Goal: Task Accomplishment & Management: Complete application form

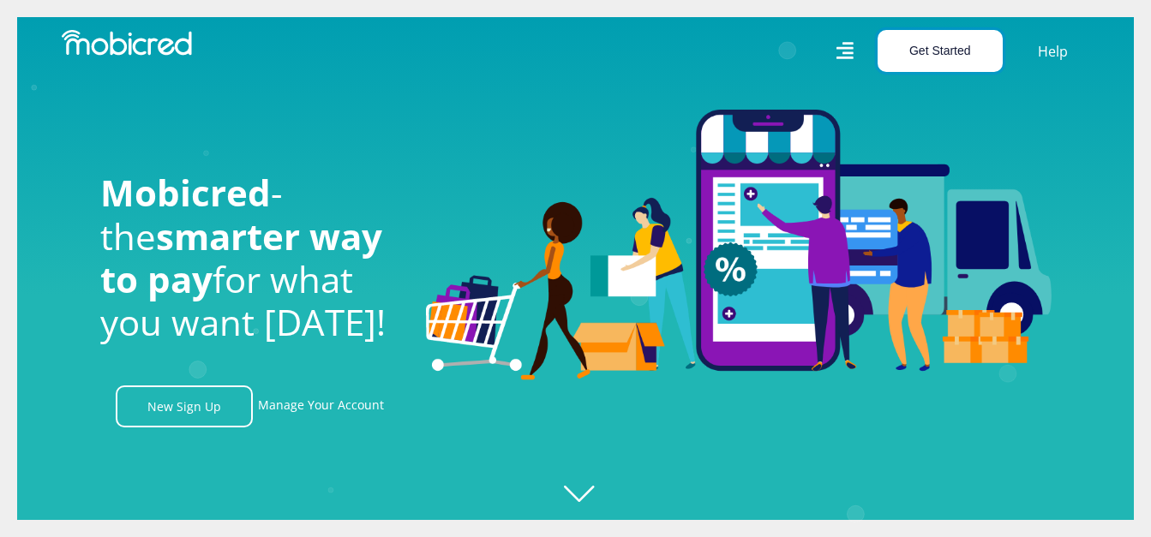
click at [941, 52] on button "Get Started" at bounding box center [940, 51] width 125 height 42
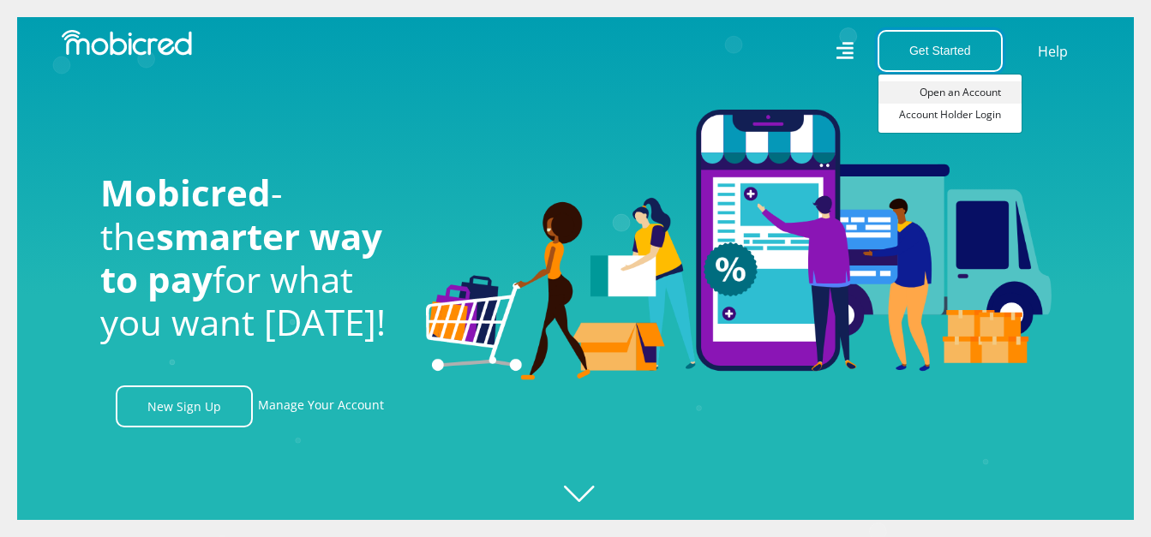
scroll to position [0, 3908]
click at [951, 107] on link "Account Holder Login" at bounding box center [950, 115] width 143 height 22
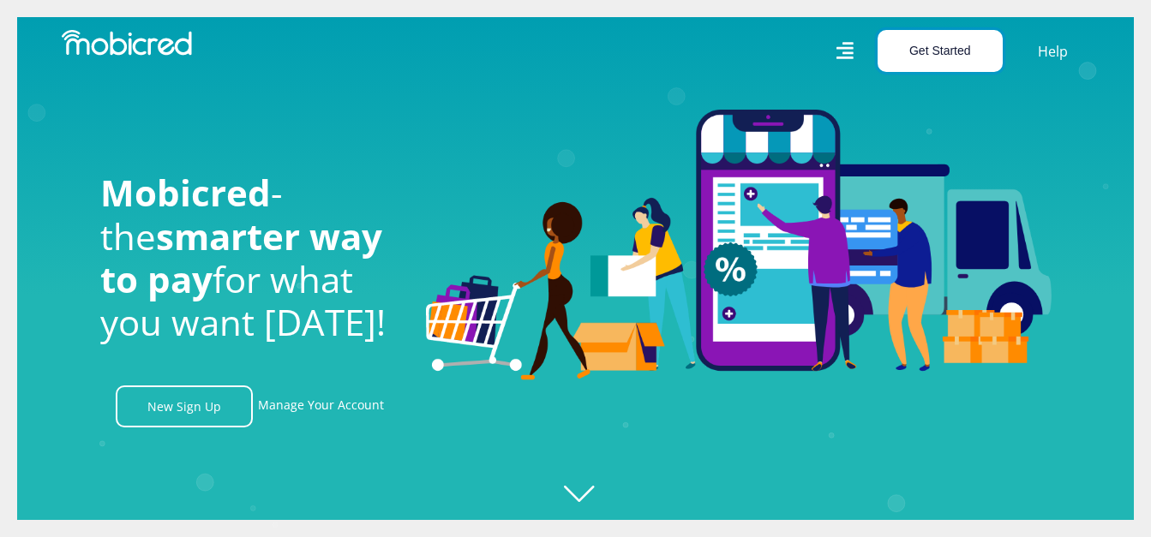
click at [925, 35] on button "Get Started" at bounding box center [940, 51] width 125 height 42
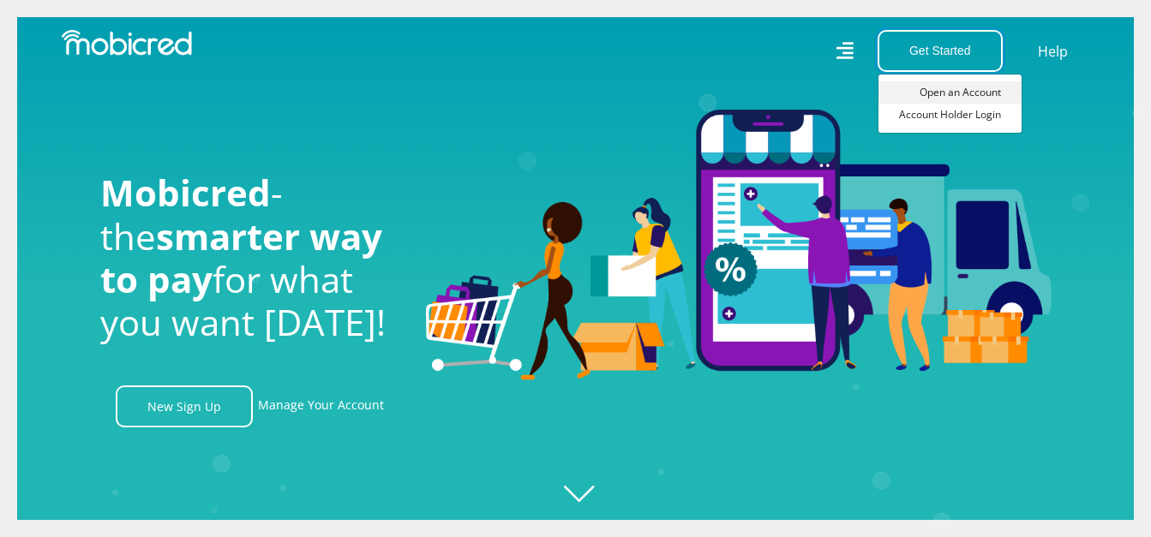
scroll to position [0, 0]
click at [946, 97] on link "Open an Account" at bounding box center [950, 92] width 143 height 22
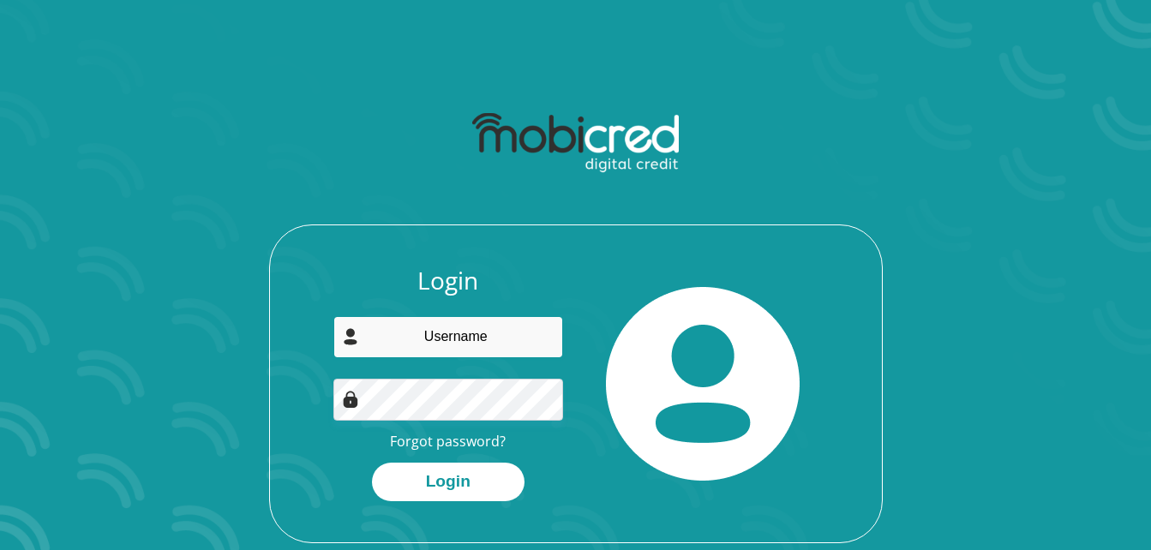
click at [503, 356] on input "email" at bounding box center [448, 337] width 230 height 42
type input "lmangeni.lm@gmail.com"
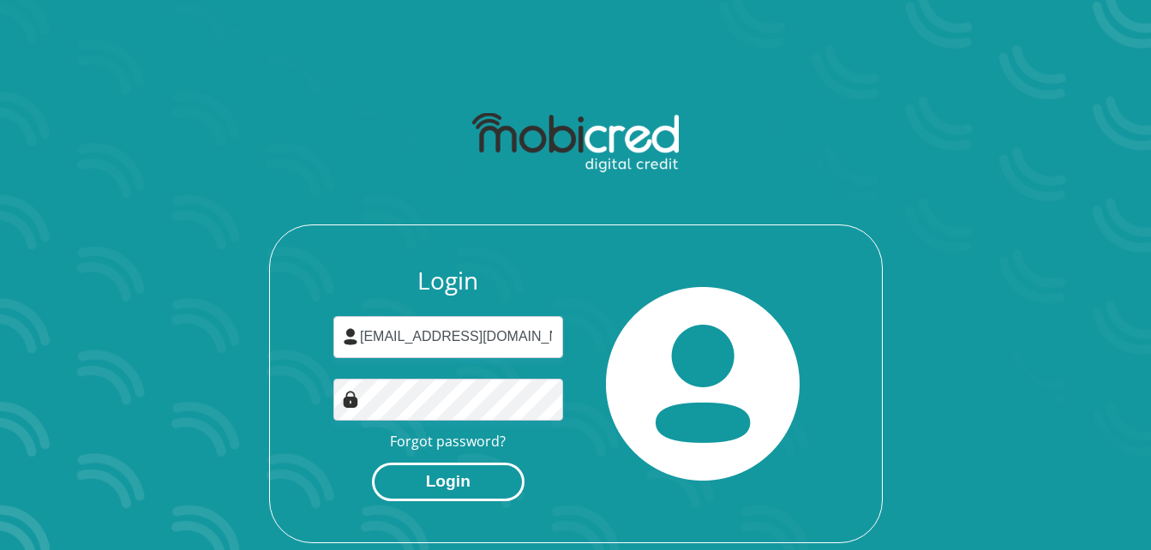
click at [471, 473] on button "Login" at bounding box center [448, 482] width 153 height 39
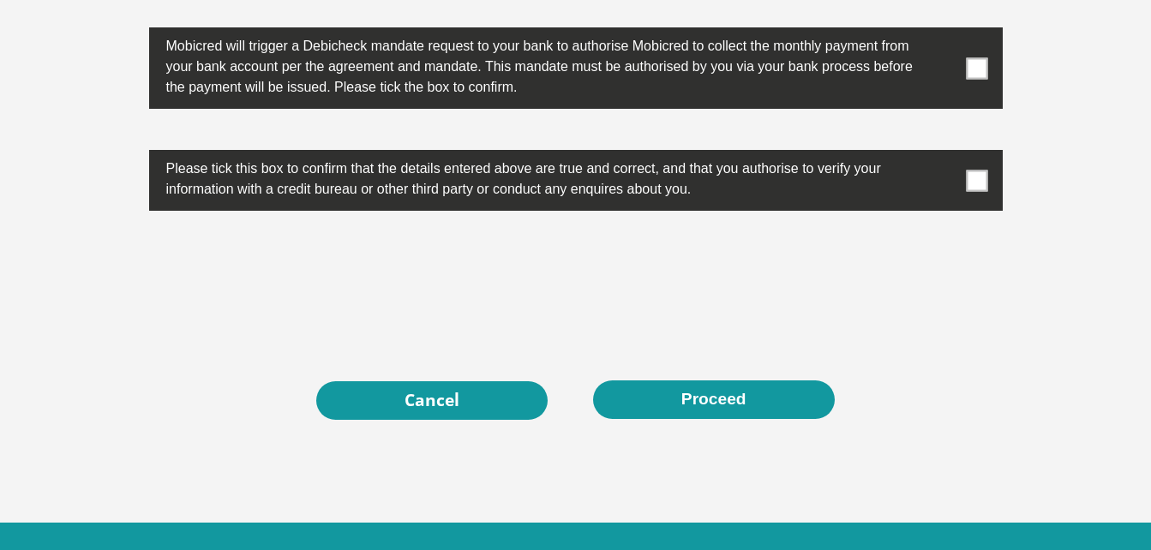
scroll to position [5528, 0]
